Goal: Use online tool/utility: Utilize a website feature to perform a specific function

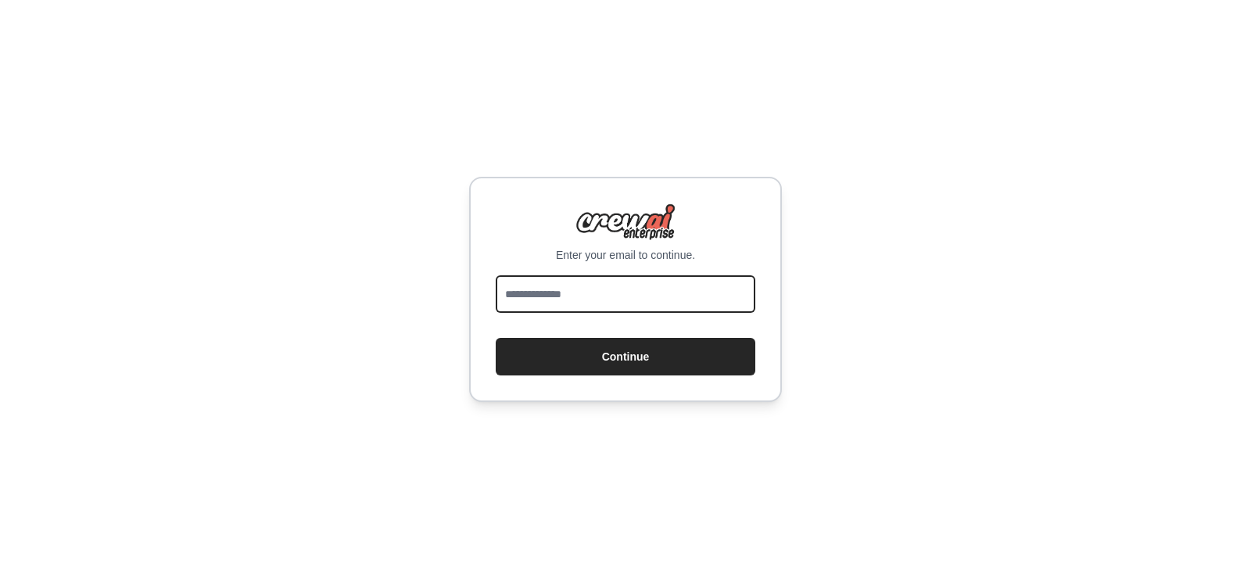
click at [645, 285] on input "email" at bounding box center [626, 294] width 260 height 38
type input "**********"
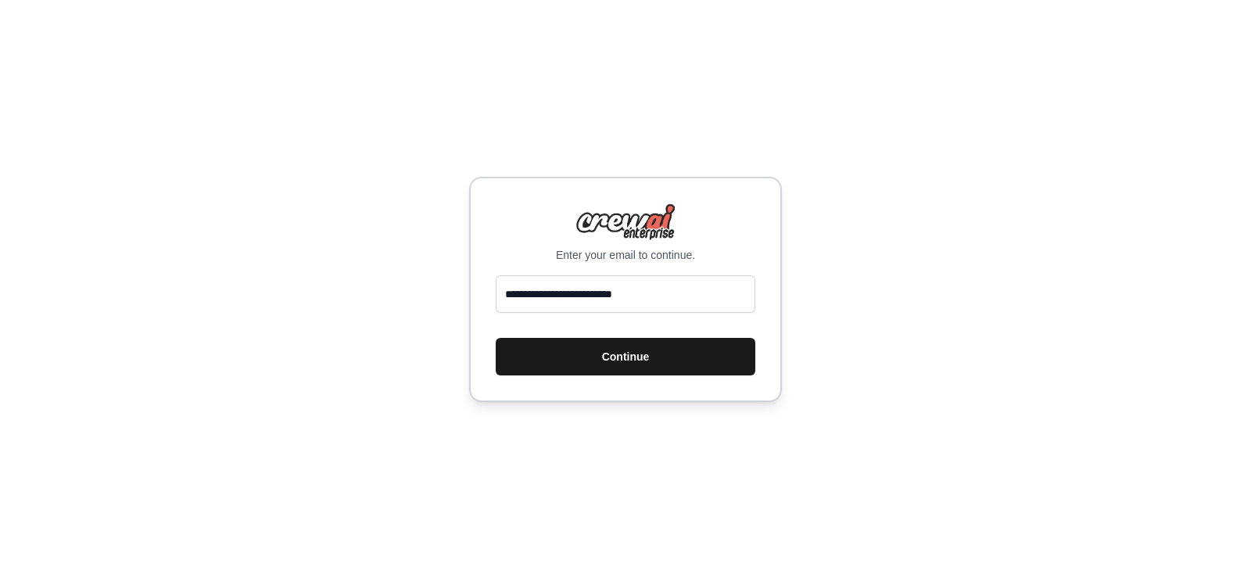
drag, startPoint x: 621, startPoint y: 338, endPoint x: 629, endPoint y: 350, distance: 14.8
click at [621, 339] on button "Continue" at bounding box center [626, 357] width 260 height 38
click at [629, 354] on button "Continue" at bounding box center [626, 357] width 260 height 38
click at [604, 349] on button "Continue" at bounding box center [626, 357] width 260 height 38
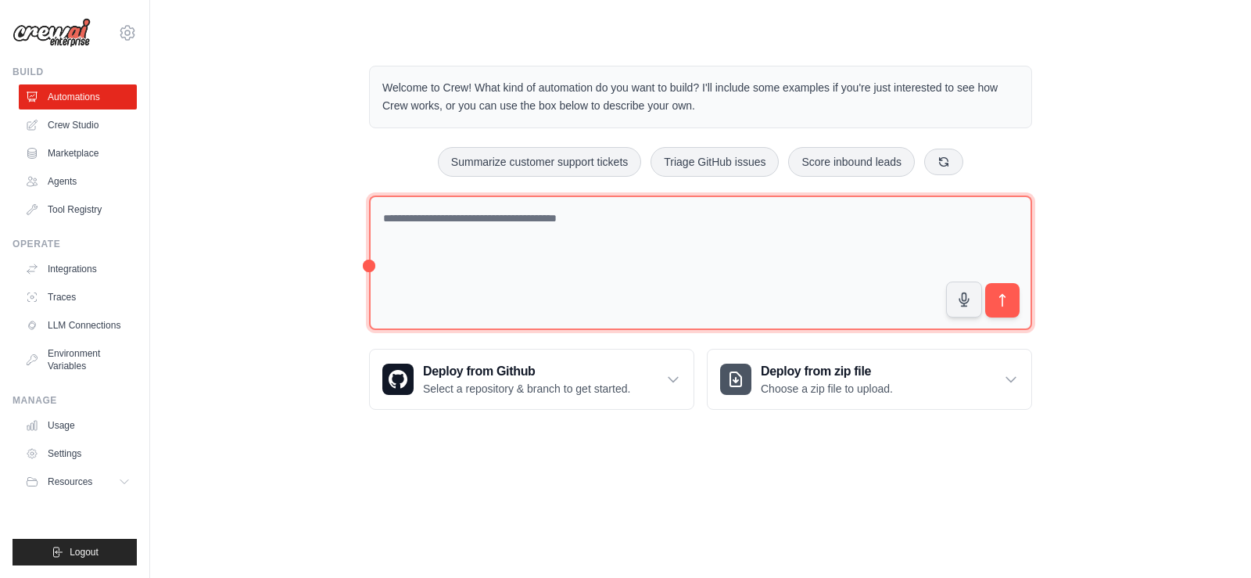
click at [649, 217] on textarea at bounding box center [700, 263] width 663 height 135
click at [551, 232] on textarea at bounding box center [700, 263] width 663 height 135
paste textarea "**********"
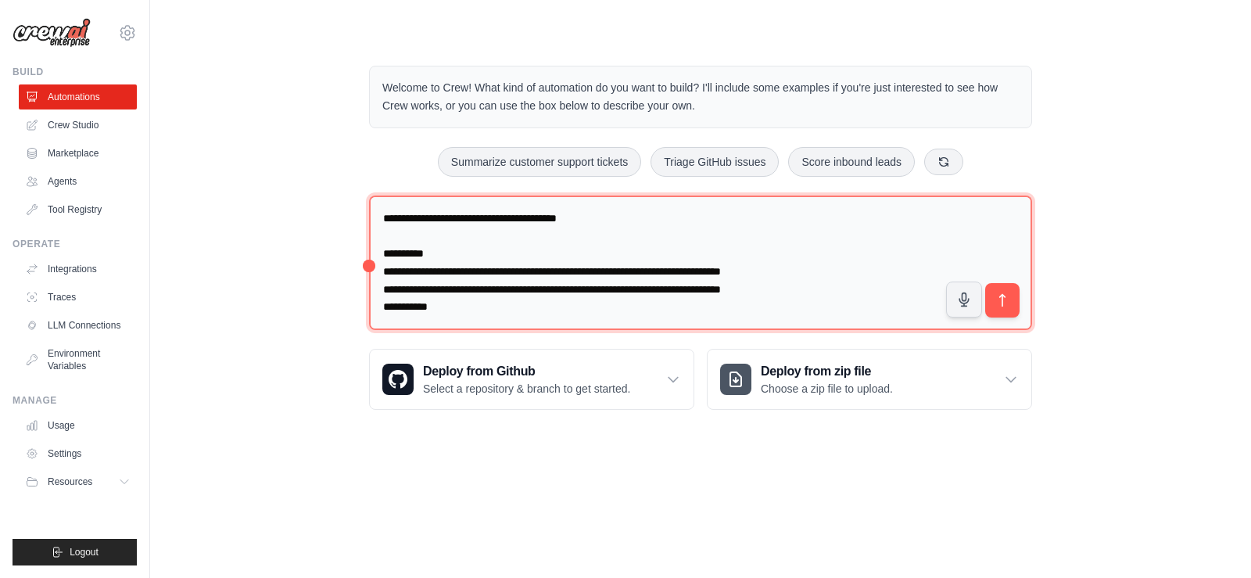
click at [421, 218] on textarea at bounding box center [700, 263] width 663 height 135
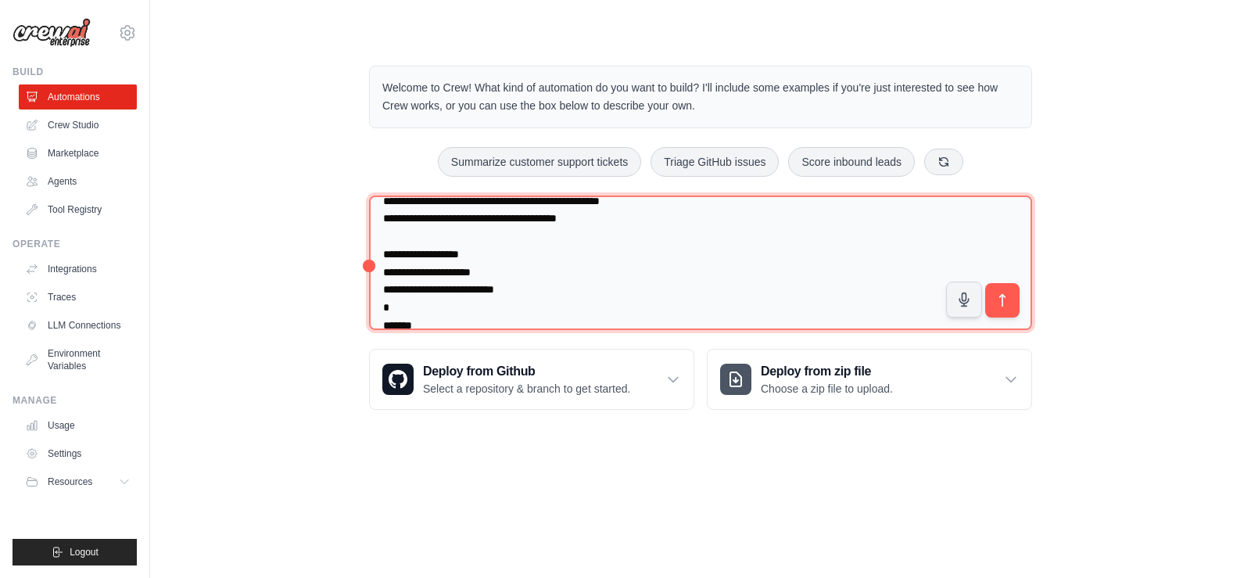
scroll to position [462, 0]
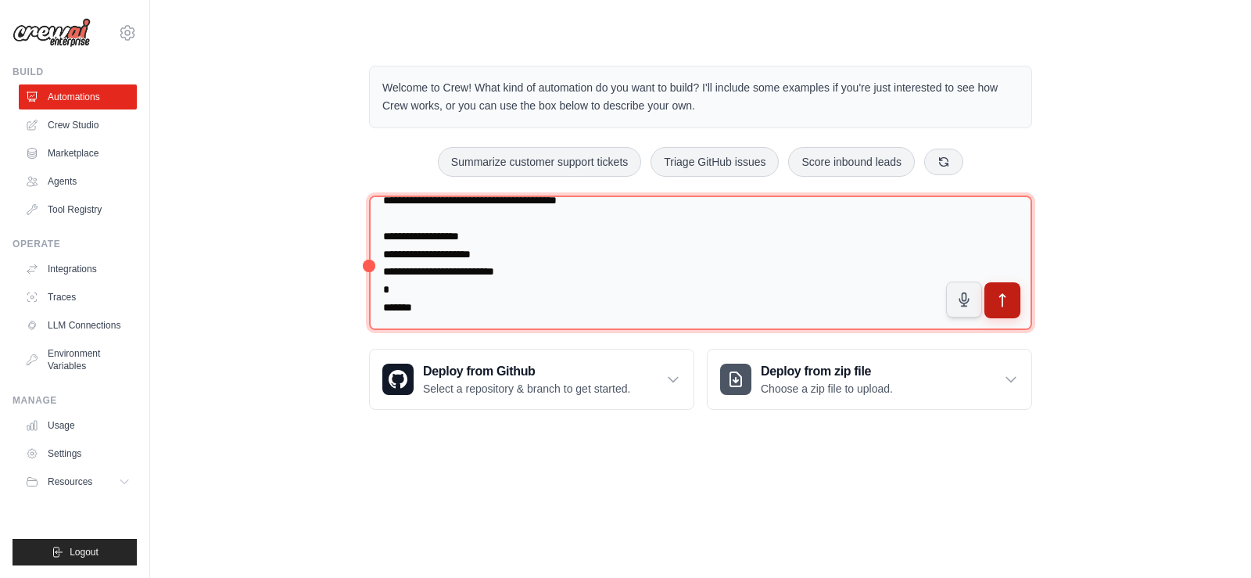
type textarea "**********"
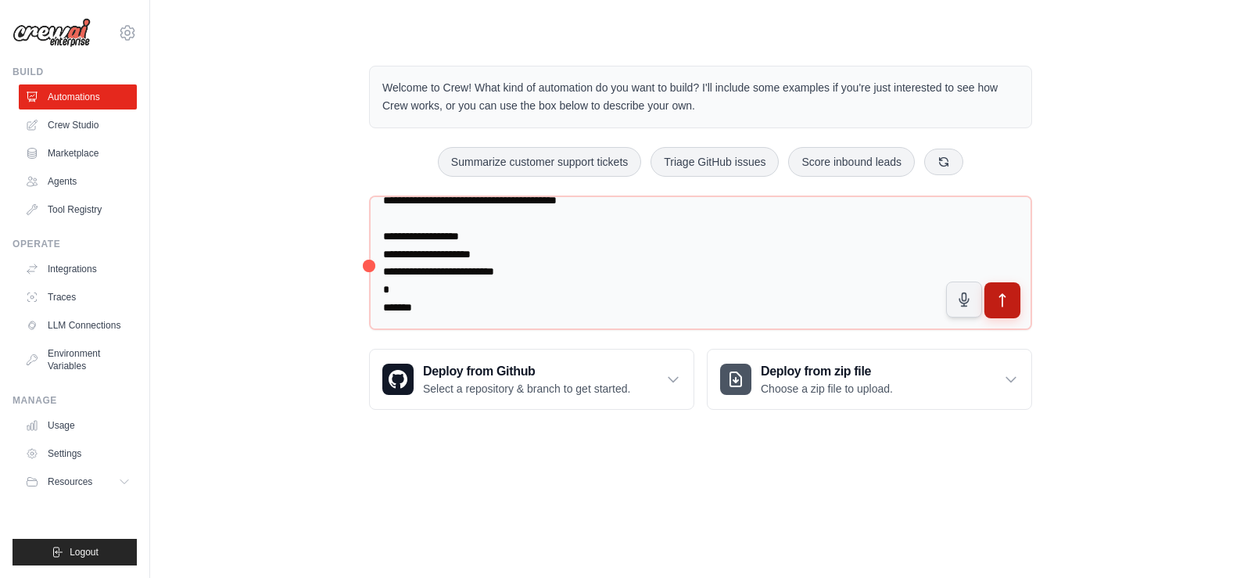
click at [1010, 309] on button "submit" at bounding box center [1003, 300] width 36 height 36
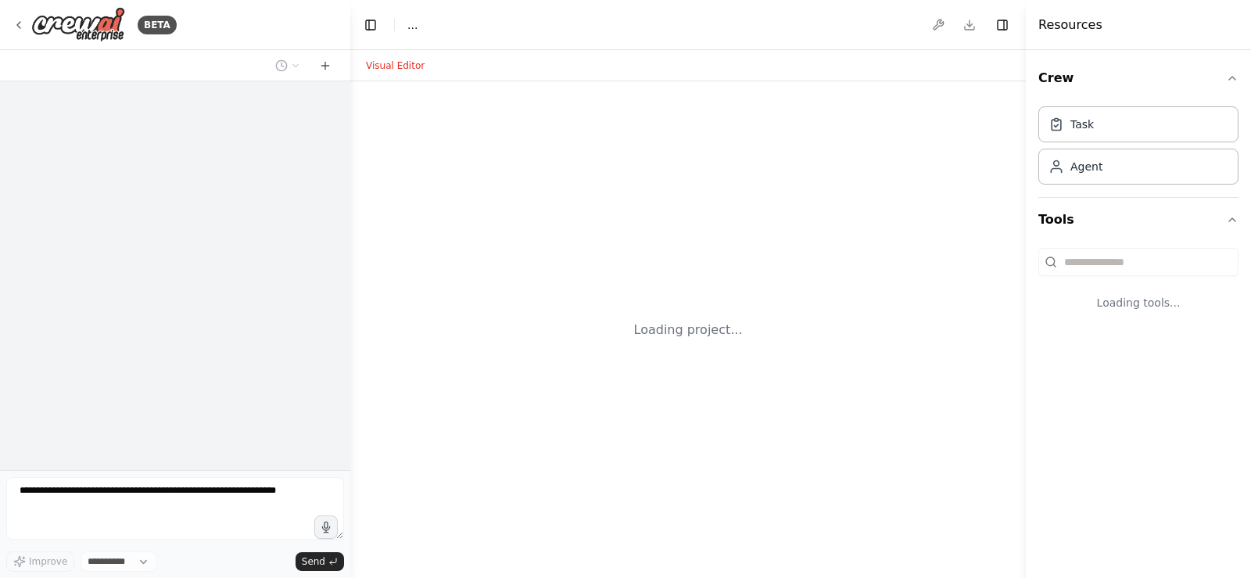
select select "****"
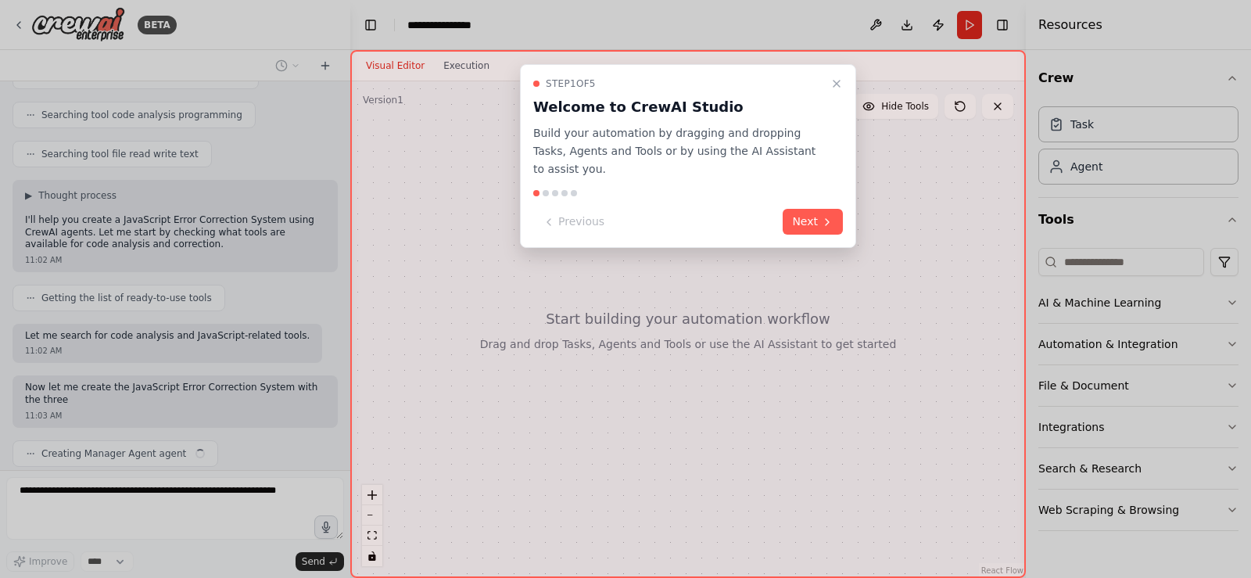
scroll to position [572, 0]
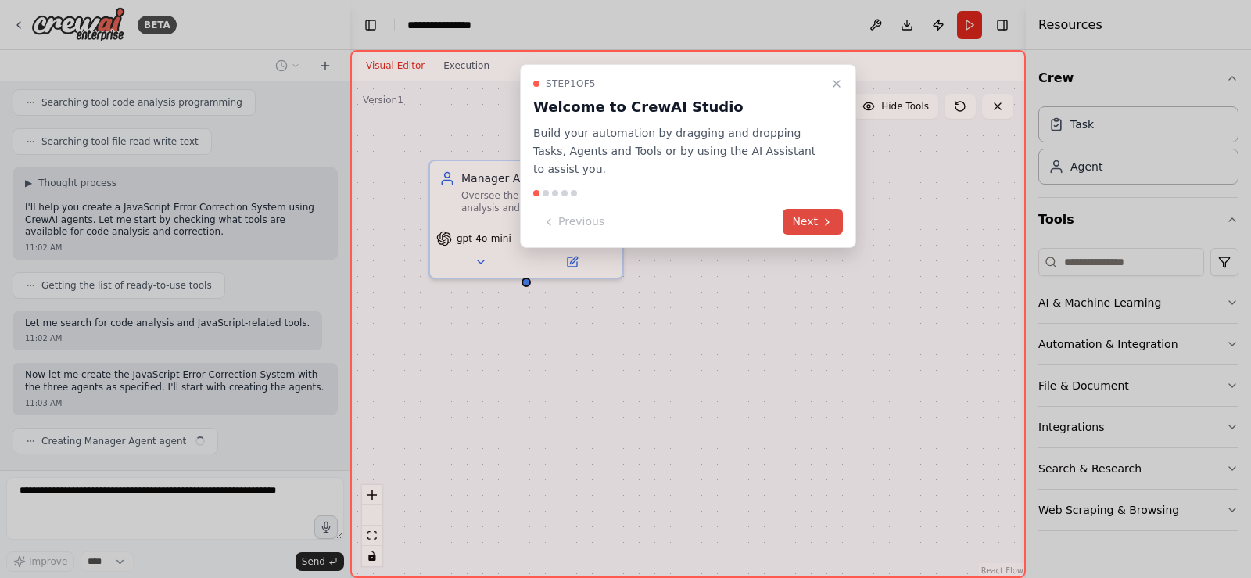
click at [788, 211] on button "Next" at bounding box center [813, 222] width 60 height 26
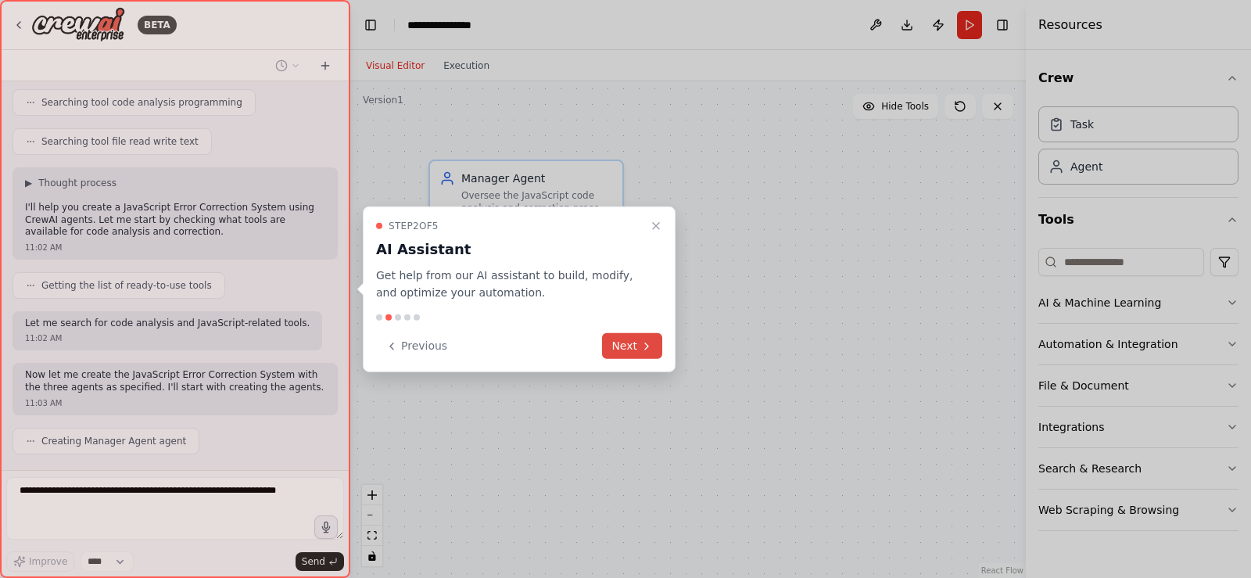
click at [639, 351] on button "Next" at bounding box center [632, 346] width 60 height 26
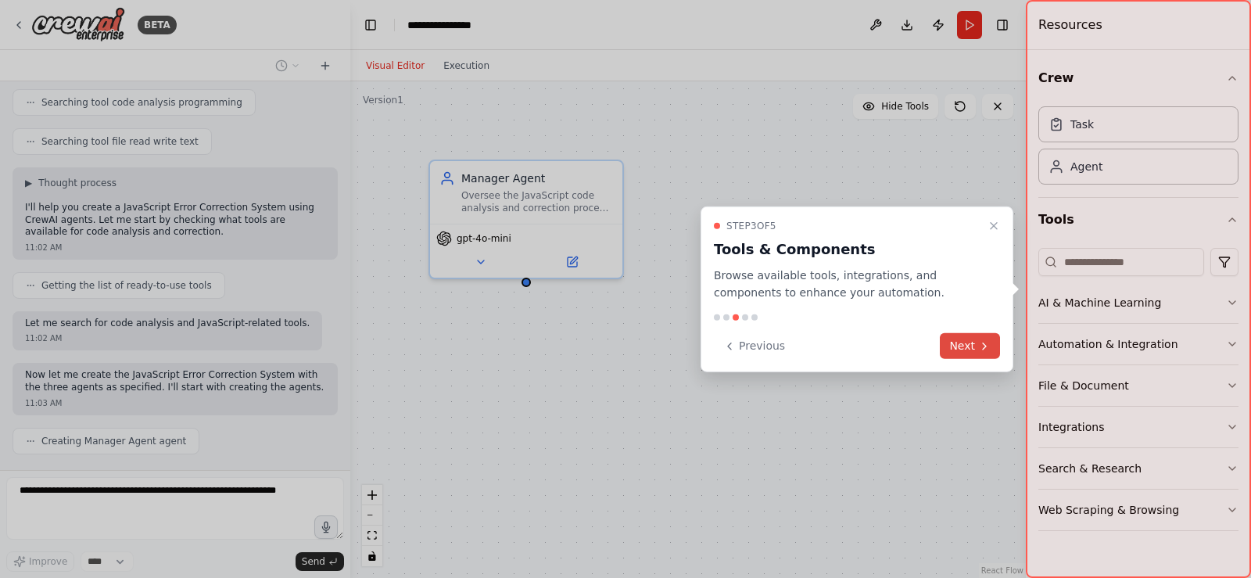
click at [971, 343] on button "Next" at bounding box center [970, 346] width 60 height 26
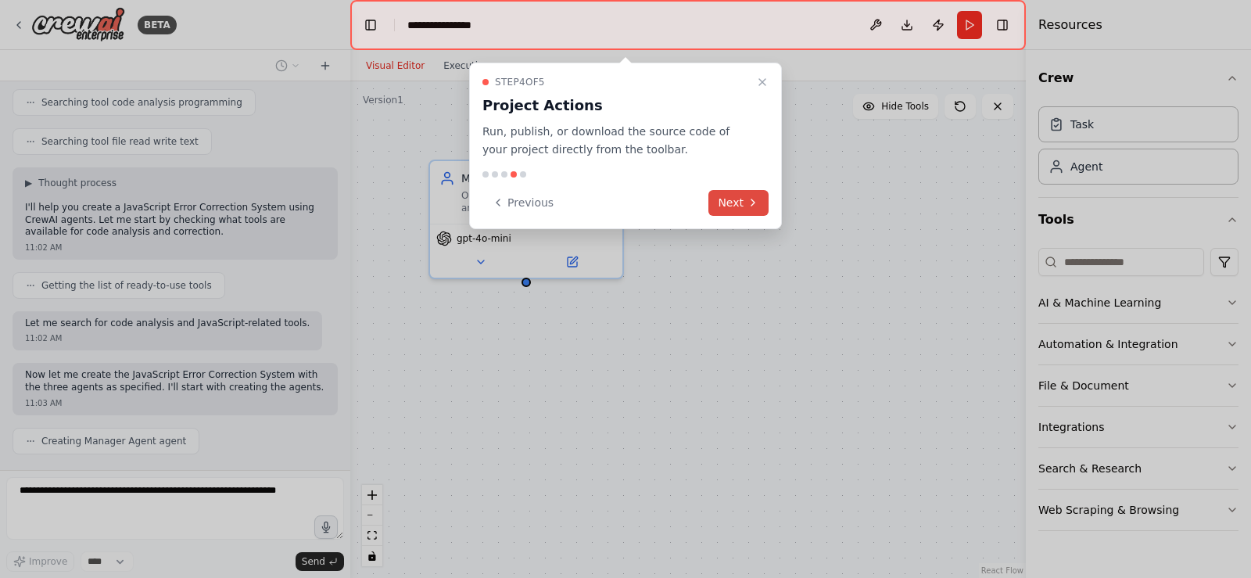
click at [729, 200] on button "Next" at bounding box center [739, 203] width 60 height 26
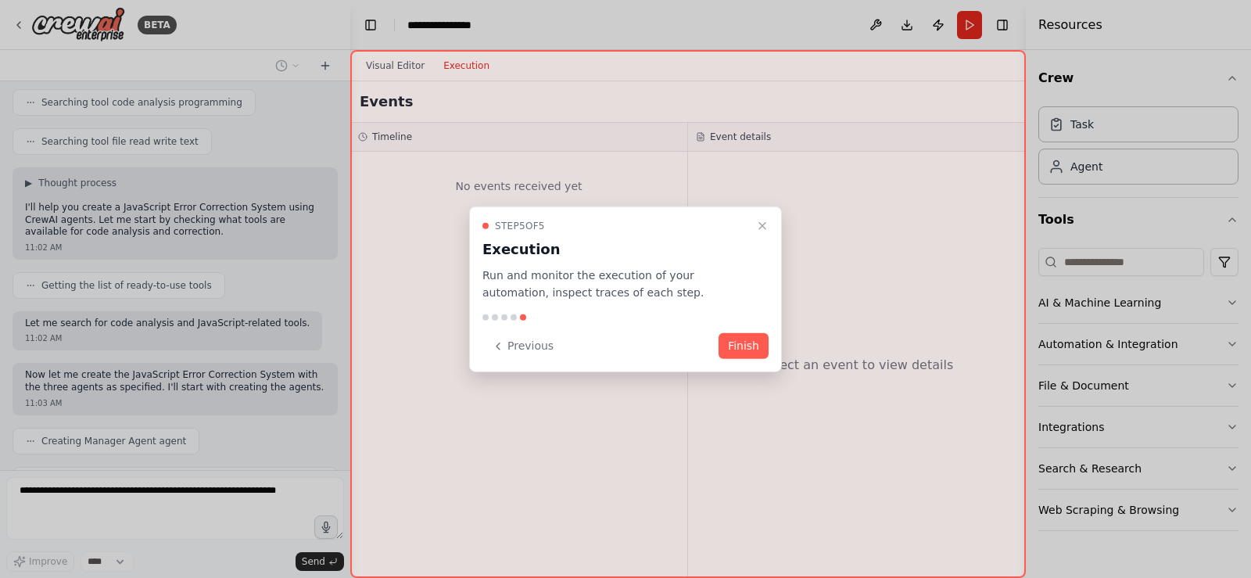
scroll to position [624, 0]
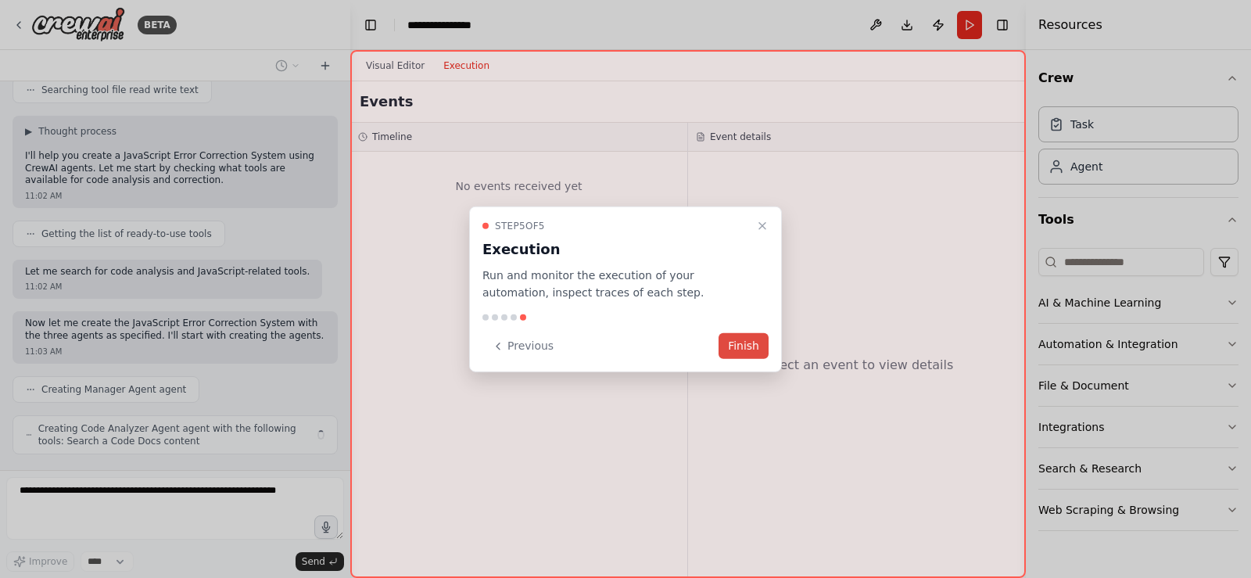
click at [741, 347] on button "Finish" at bounding box center [744, 346] width 50 height 26
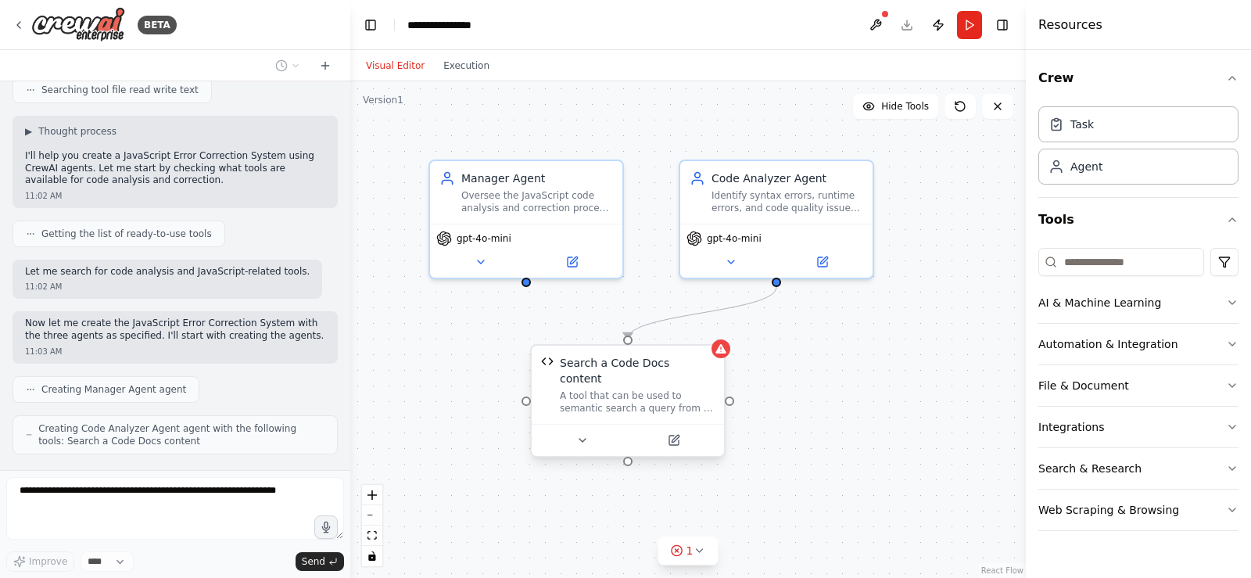
click at [641, 389] on div "A tool that can be used to semantic search a query from a Code Docs content." at bounding box center [637, 401] width 155 height 25
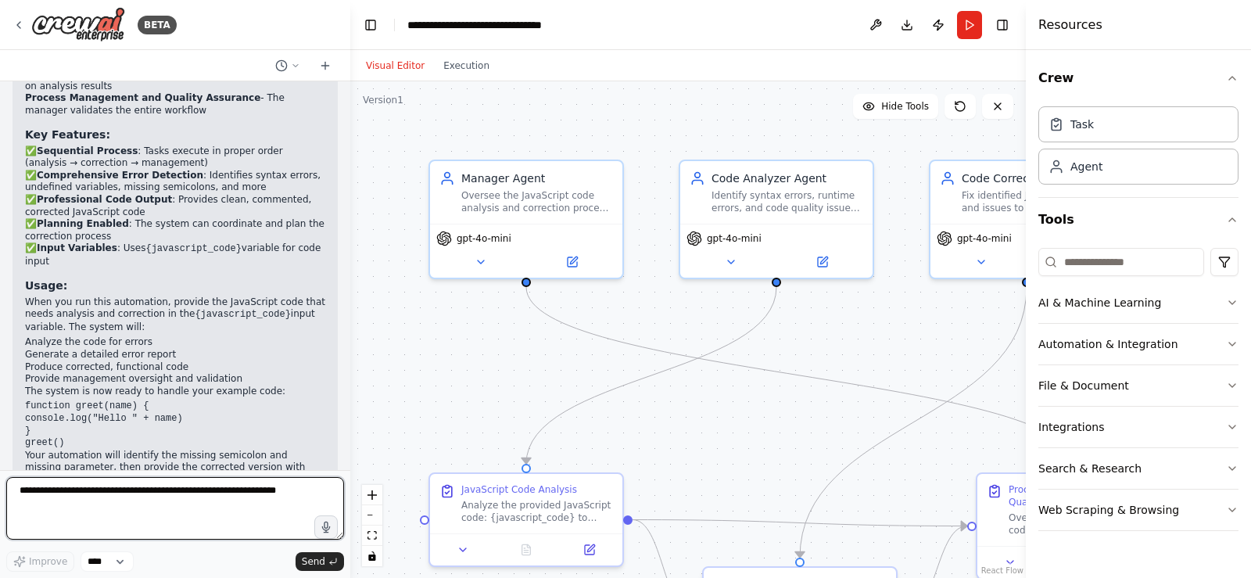
scroll to position [1982, 0]
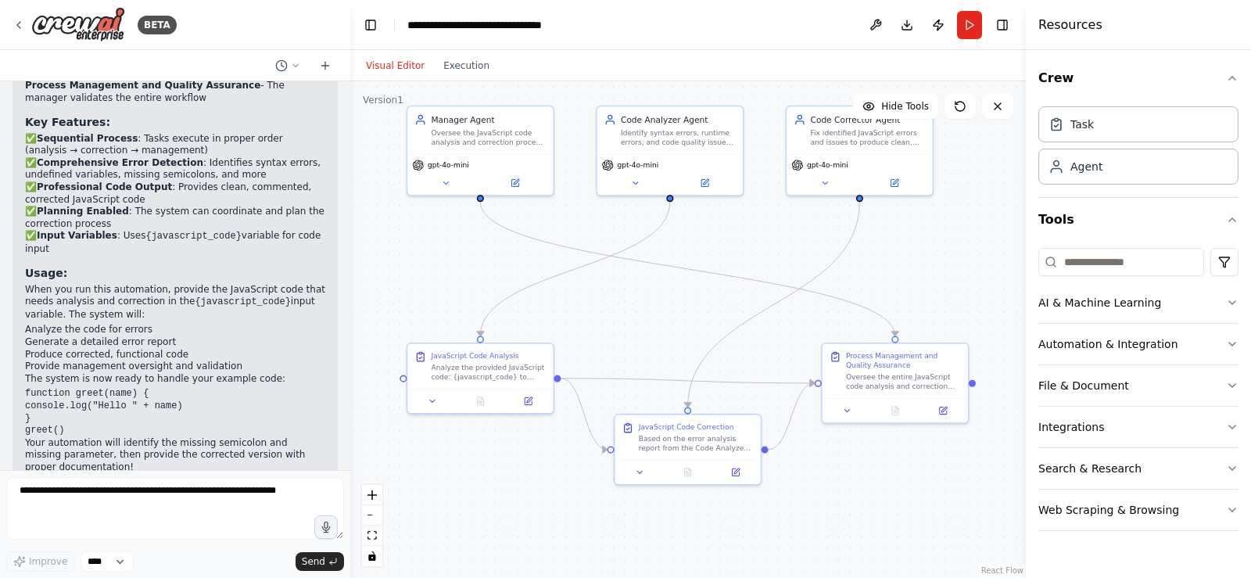
drag, startPoint x: 752, startPoint y: 403, endPoint x: 686, endPoint y: 321, distance: 105.6
click at [686, 321] on div ".deletable-edge-delete-btn { width: 20px; height: 20px; border: 0px solid #ffff…" at bounding box center [688, 329] width 676 height 497
click at [967, 23] on button "Run" at bounding box center [969, 25] width 25 height 28
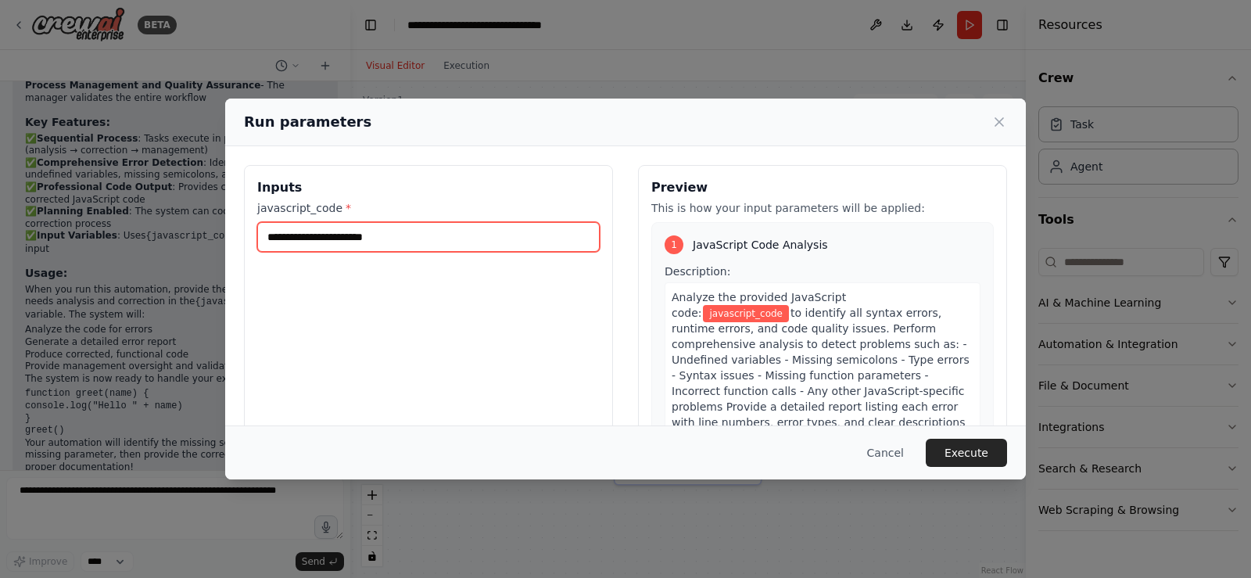
click at [536, 249] on input "javascript_code *" at bounding box center [428, 237] width 343 height 30
paste input "**********"
type input "**********"
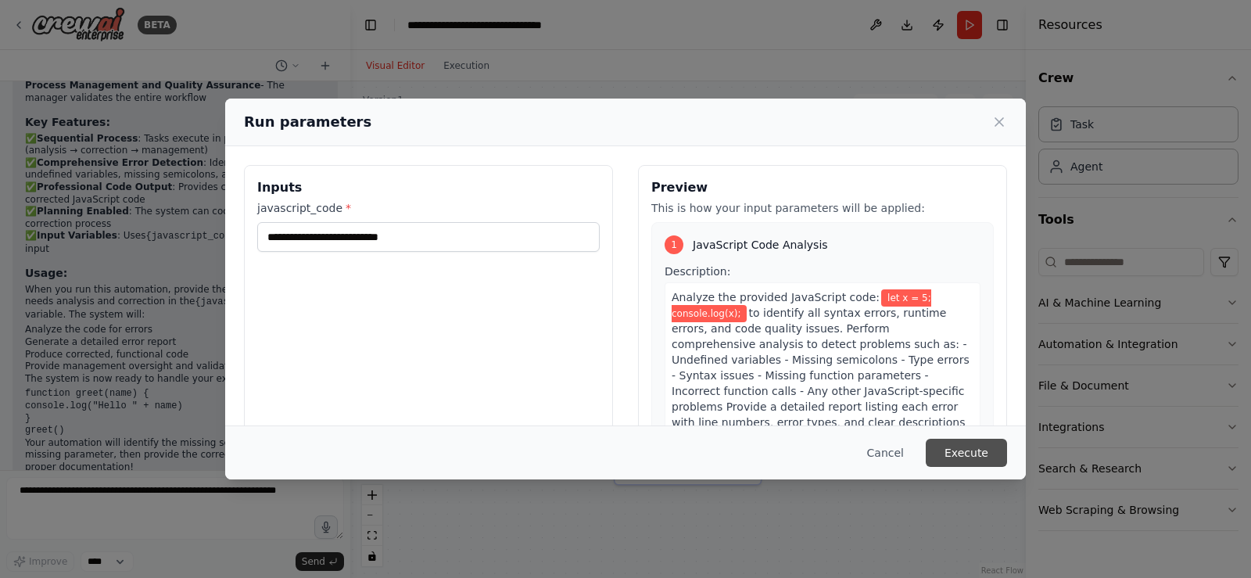
click at [944, 457] on button "Execute" at bounding box center [966, 453] width 81 height 28
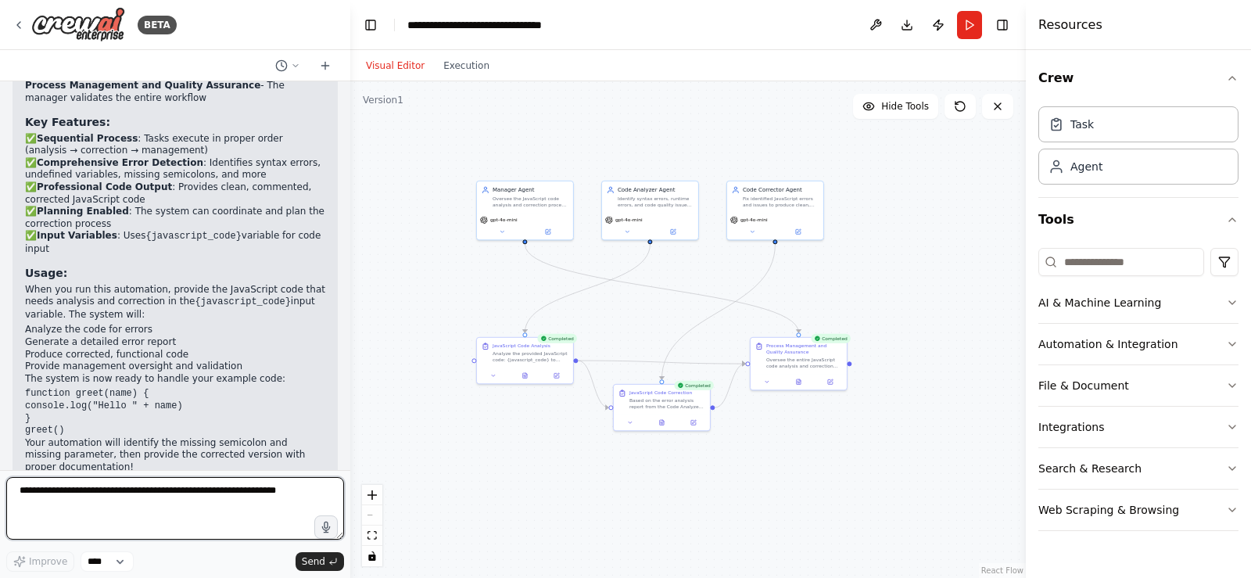
click at [174, 499] on textarea at bounding box center [175, 508] width 338 height 63
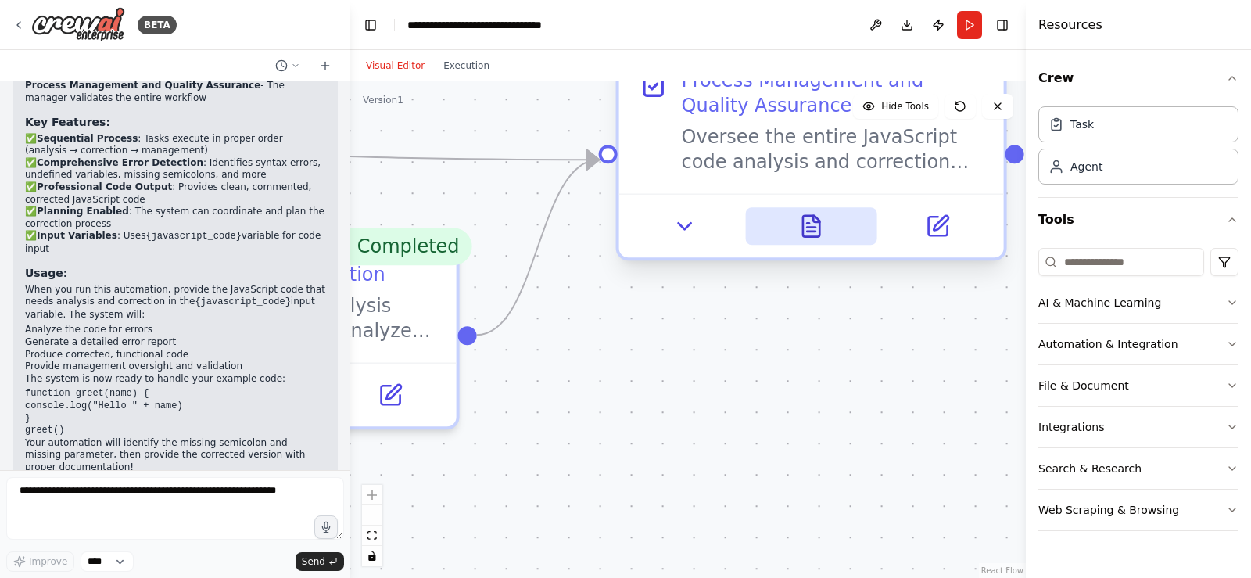
click at [808, 242] on button at bounding box center [811, 226] width 132 height 38
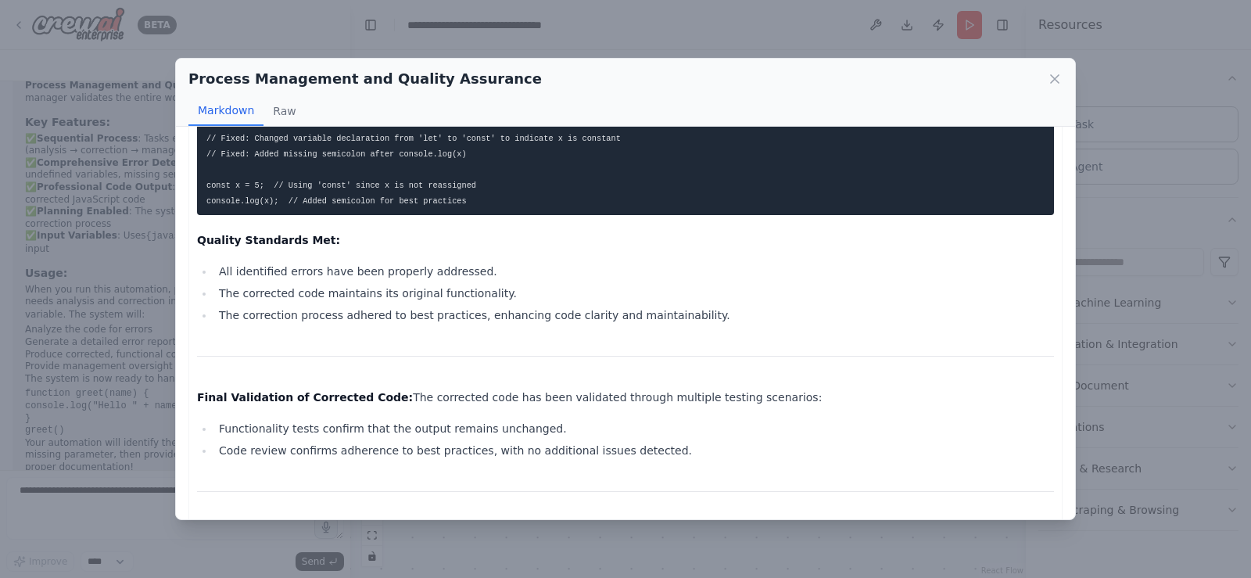
scroll to position [772, 0]
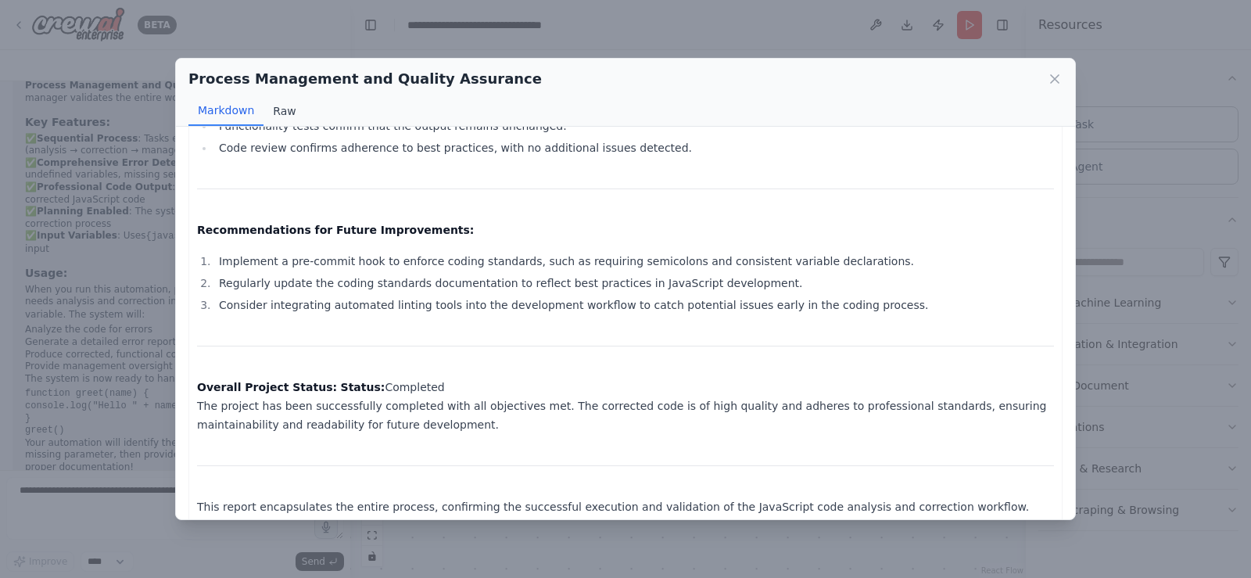
click at [289, 109] on button "Raw" at bounding box center [284, 111] width 41 height 30
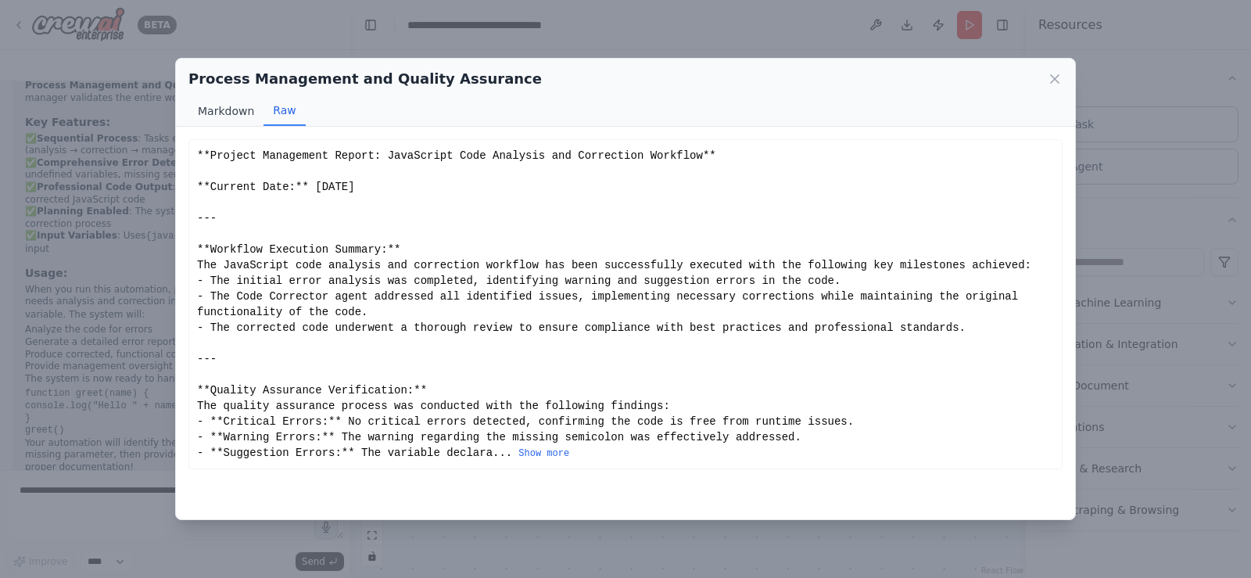
click at [208, 105] on button "Markdown" at bounding box center [225, 111] width 75 height 30
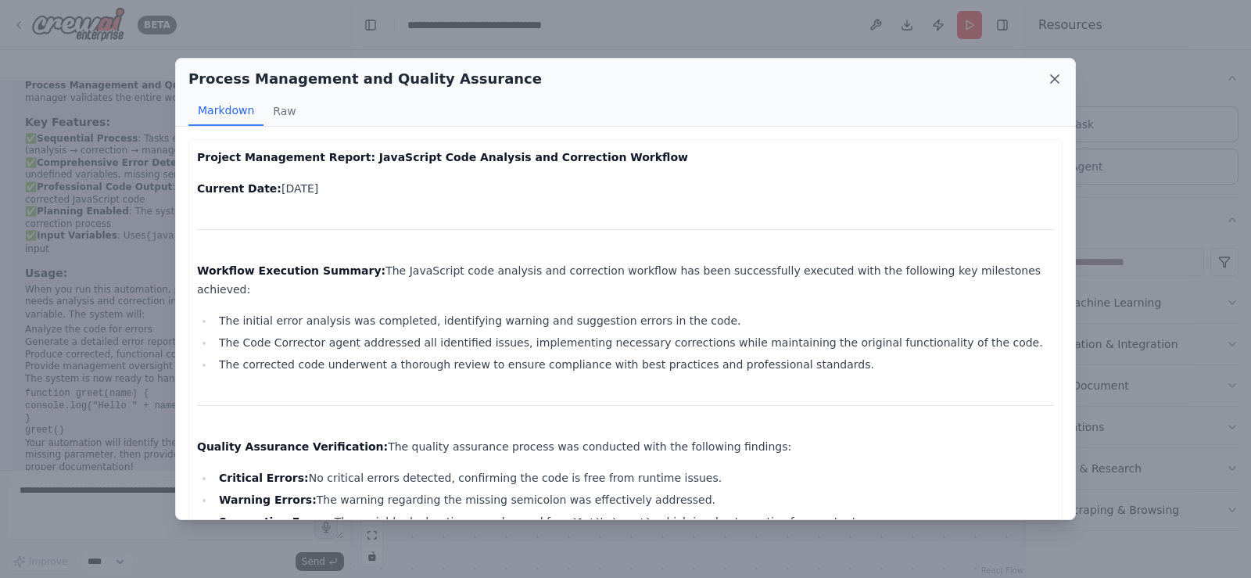
click at [1052, 77] on icon at bounding box center [1055, 79] width 16 height 16
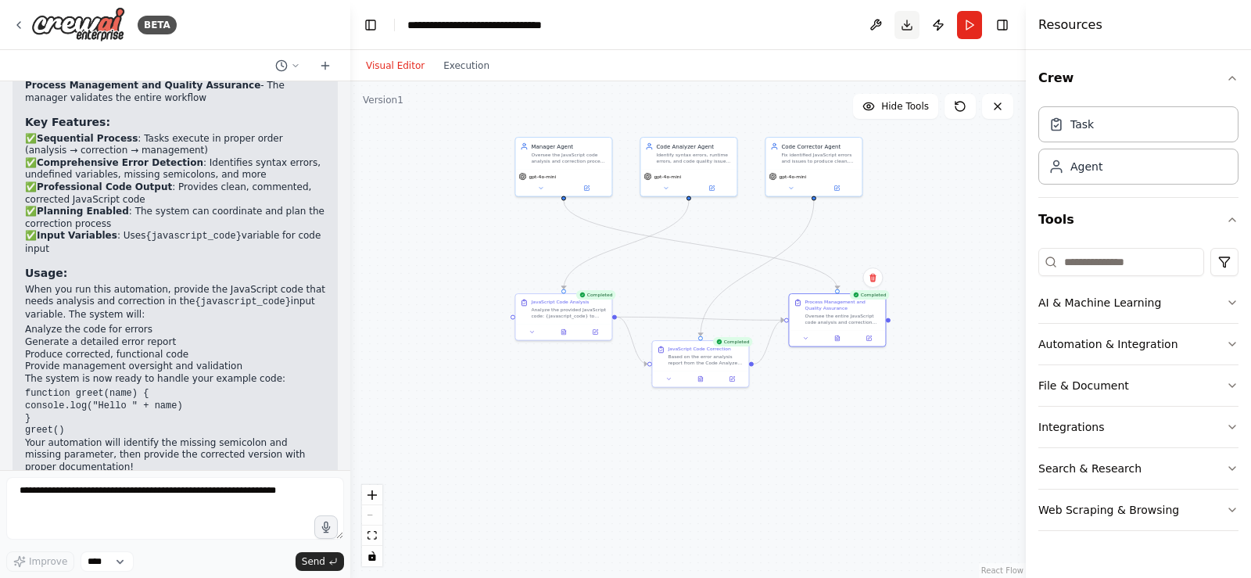
click at [906, 24] on button "Download" at bounding box center [907, 25] width 25 height 28
